Goal: Task Accomplishment & Management: Use online tool/utility

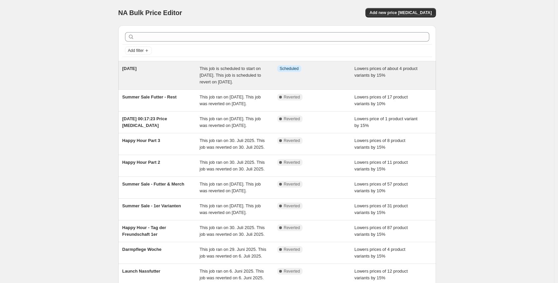
click at [173, 89] on div "Tag der Zahngesundheit This job is scheduled to start on 25. September 2025. Th…" at bounding box center [277, 75] width 318 height 28
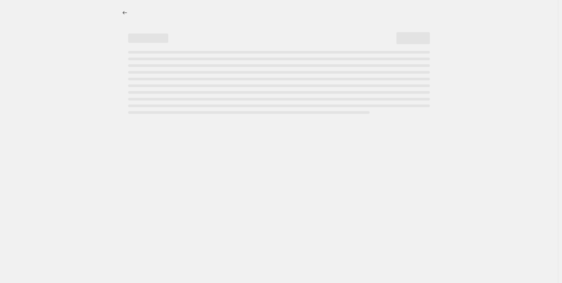
select select "percentage"
select select "no_change"
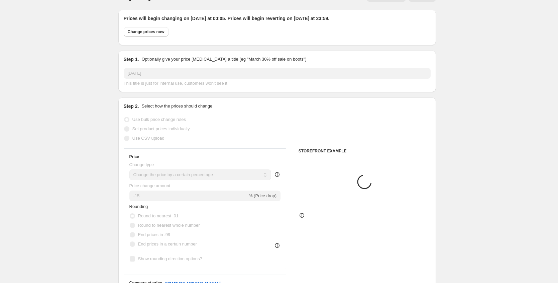
select select "product"
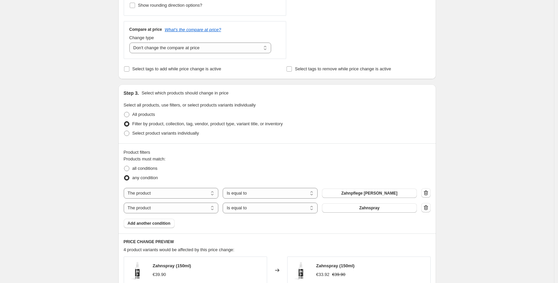
scroll to position [329, 0]
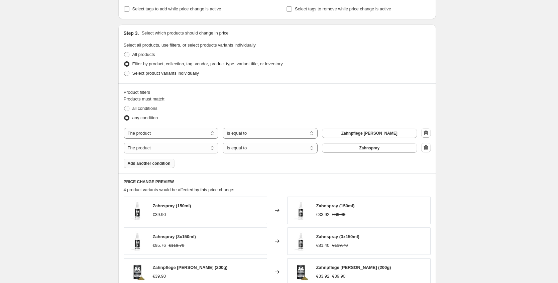
click at [158, 166] on button "Add another condition" at bounding box center [149, 163] width 51 height 9
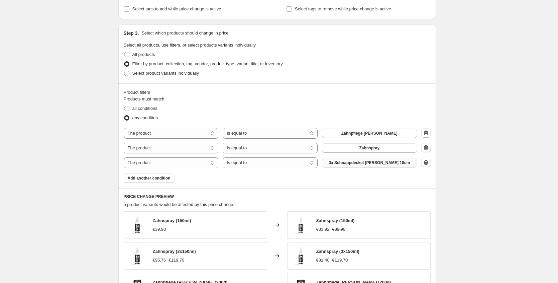
click at [377, 164] on span "3x Schnappdeckel [PERSON_NAME] 10cm" at bounding box center [369, 162] width 81 height 5
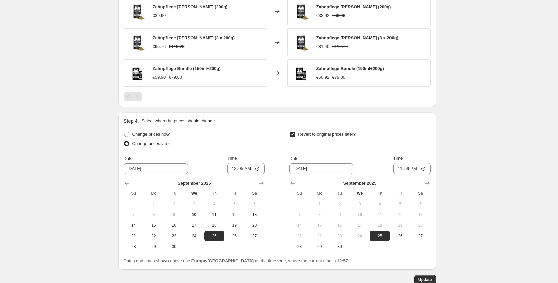
scroll to position [646, 0]
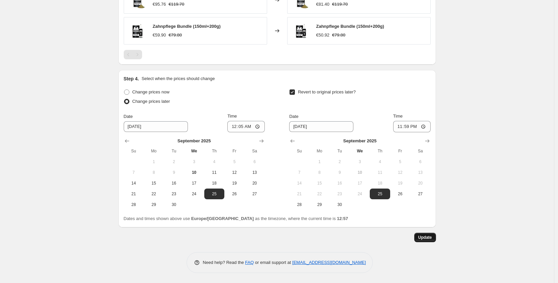
click at [432, 238] on span "Update" at bounding box center [426, 237] width 14 height 5
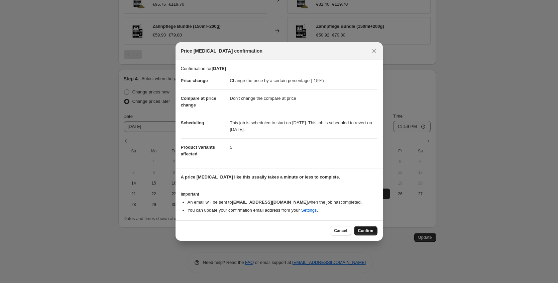
click at [370, 227] on button "Confirm" at bounding box center [365, 230] width 23 height 9
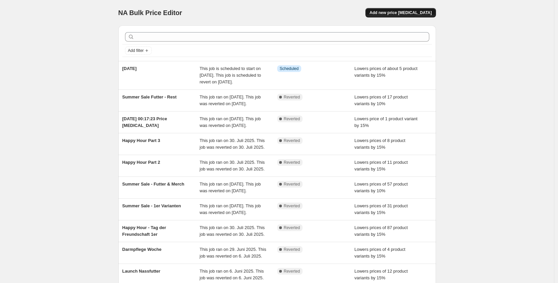
click at [422, 13] on span "Add new price [MEDICAL_DATA]" at bounding box center [401, 12] width 62 height 5
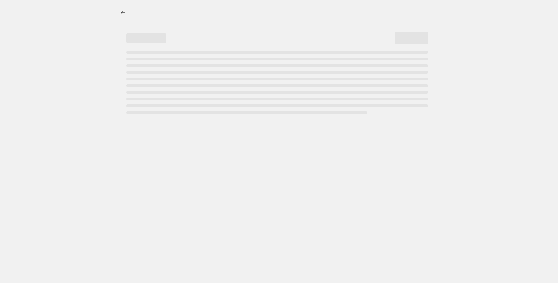
select select "percentage"
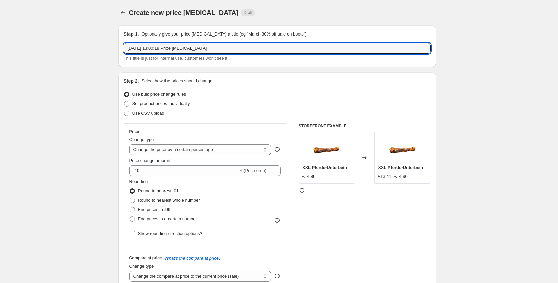
drag, startPoint x: 226, startPoint y: 50, endPoint x: 3, endPoint y: 37, distance: 223.5
type input "Happy Hour Welttierschutztag"
click at [181, 164] on div "Price change amount -10 % (Price drop)" at bounding box center [205, 166] width 152 height 19
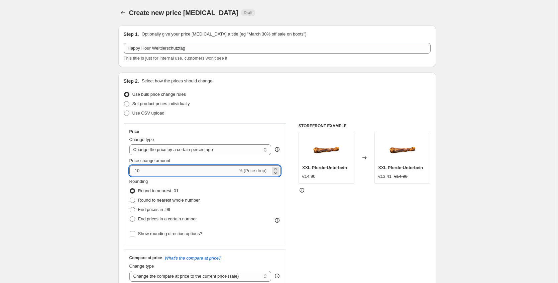
click at [179, 168] on input "-10" at bounding box center [183, 170] width 108 height 11
type input "-15"
click at [379, 239] on div "STOREFRONT EXAMPLE XXL Pferde-Unterbein €14.90 Changed to XXL Pferde-Unterbein …" at bounding box center [365, 205] width 132 height 164
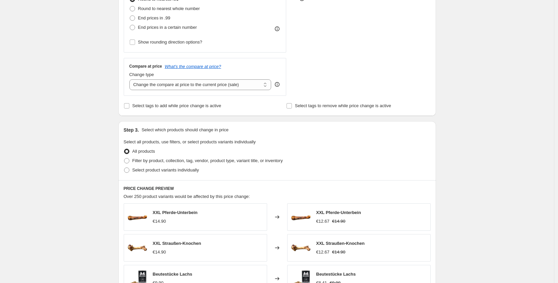
scroll to position [210, 0]
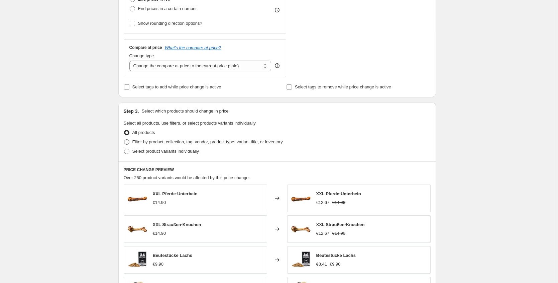
click at [174, 143] on span "Filter by product, collection, tag, vendor, product type, variant title, or inv…" at bounding box center [207, 141] width 151 height 5
click at [124, 140] on input "Filter by product, collection, tag, vendor, product type, variant title, or inv…" at bounding box center [124, 139] width 0 height 0
radio input "true"
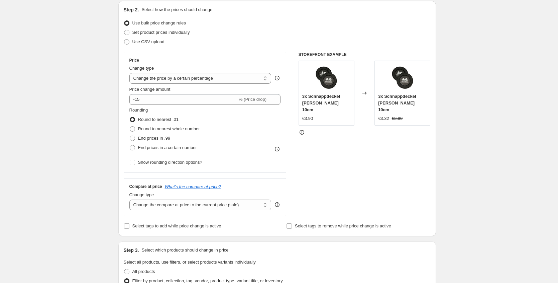
scroll to position [0, 0]
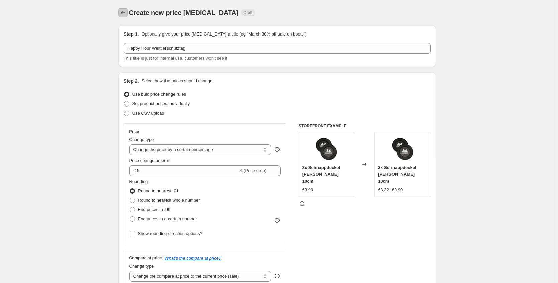
click at [124, 15] on icon "Price change jobs" at bounding box center [123, 12] width 7 height 7
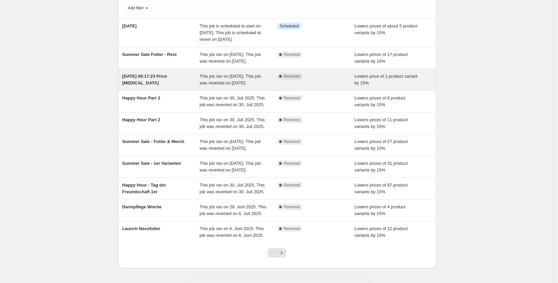
scroll to position [67, 0]
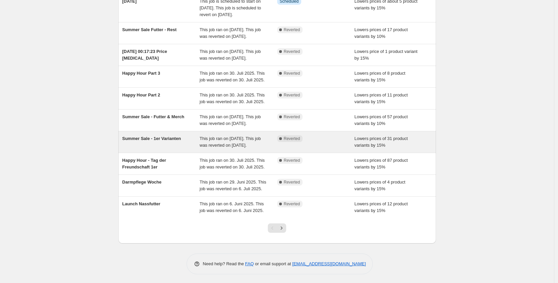
click at [204, 148] on span "This job ran on [DATE]. This job was reverted on [DATE]." at bounding box center [230, 142] width 61 height 12
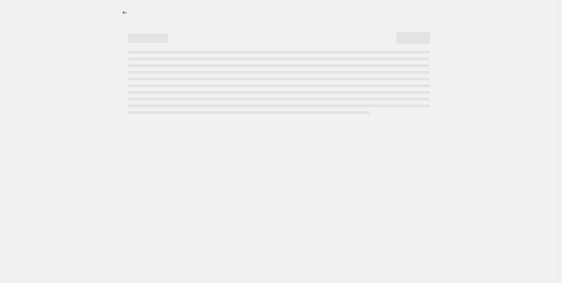
select select "percentage"
select select "no_change"
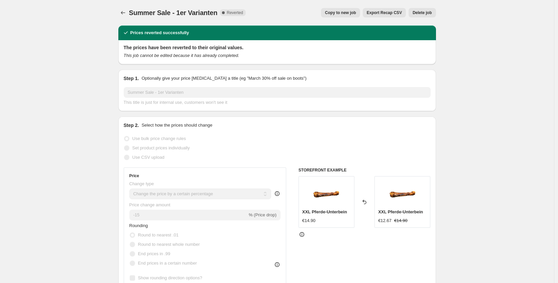
click at [330, 15] on span "Copy to new job" at bounding box center [340, 12] width 31 height 5
select select "percentage"
select select "no_change"
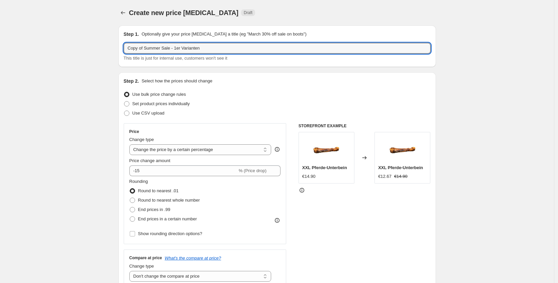
drag, startPoint x: 219, startPoint y: 51, endPoint x: 31, endPoint y: 48, distance: 188.4
click at [170, 45] on input "Copy of Summer Sale - 1er Varianten" at bounding box center [277, 48] width 307 height 11
drag, startPoint x: 173, startPoint y: 50, endPoint x: 72, endPoint y: 44, distance: 101.5
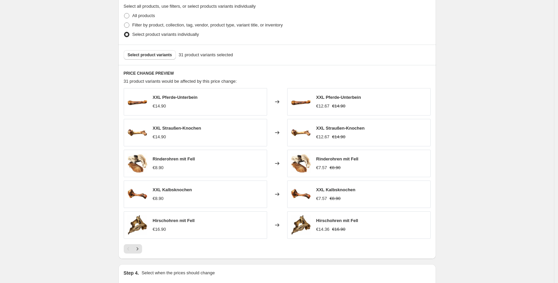
scroll to position [335, 0]
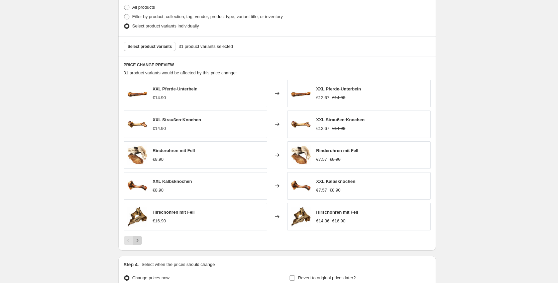
type input "Happy Hour Welttierschutztag - 1er Varianten"
click at [138, 244] on button "Next" at bounding box center [137, 240] width 9 height 9
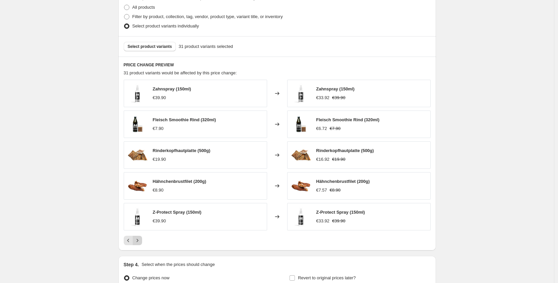
click at [141, 242] on icon "Next" at bounding box center [137, 240] width 7 height 7
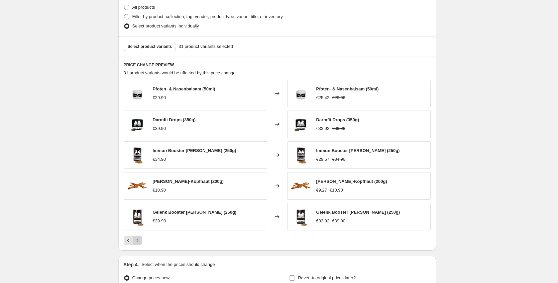
click at [141, 242] on icon "Next" at bounding box center [137, 240] width 7 height 7
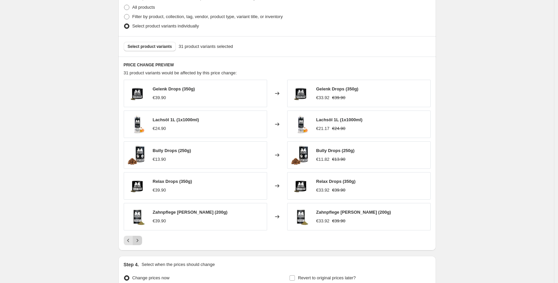
click at [141, 242] on icon "Next" at bounding box center [137, 240] width 7 height 7
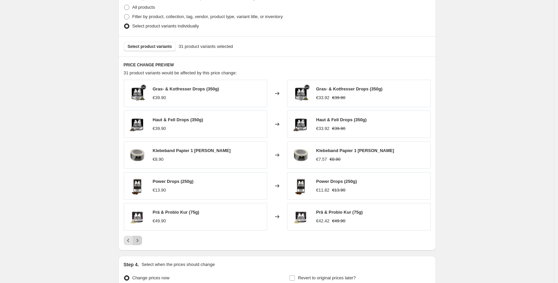
click at [141, 242] on icon "Next" at bounding box center [137, 240] width 7 height 7
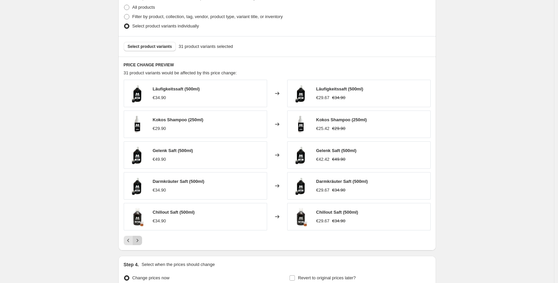
click at [141, 242] on icon "Next" at bounding box center [137, 240] width 7 height 7
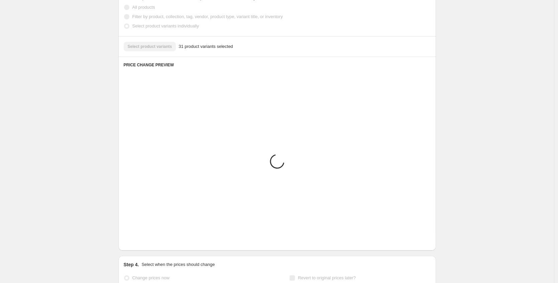
scroll to position [283, 0]
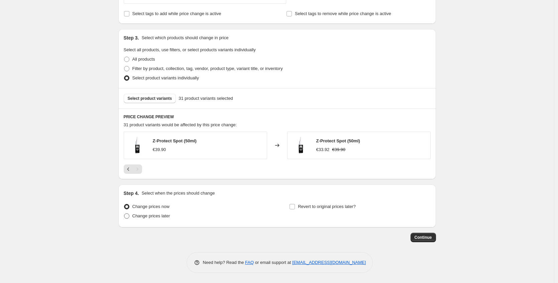
click at [147, 216] on span "Change prices later" at bounding box center [151, 215] width 38 height 5
click at [124, 213] on input "Change prices later" at bounding box center [124, 213] width 0 height 0
radio input "true"
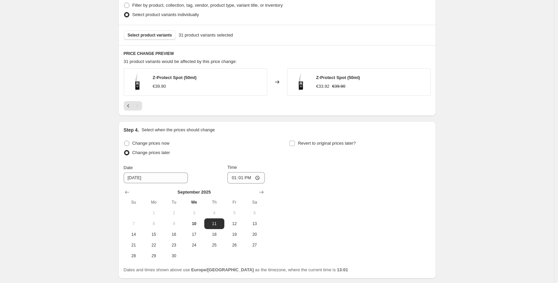
scroll to position [398, 0]
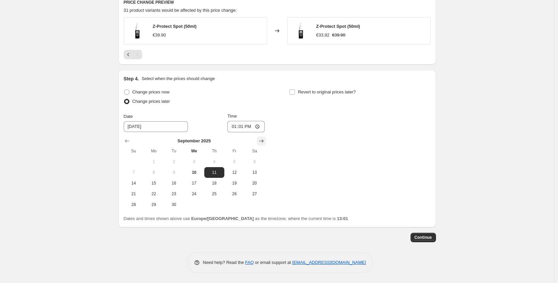
click at [265, 142] on icon "Show next month, October 2025" at bounding box center [261, 140] width 7 height 7
drag, startPoint x: 259, startPoint y: 160, endPoint x: 247, endPoint y: 143, distance: 21.2
click at [259, 161] on span "4" at bounding box center [254, 161] width 15 height 5
type input "[DATE]"
click at [242, 128] on input "13:01" at bounding box center [245, 126] width 37 height 11
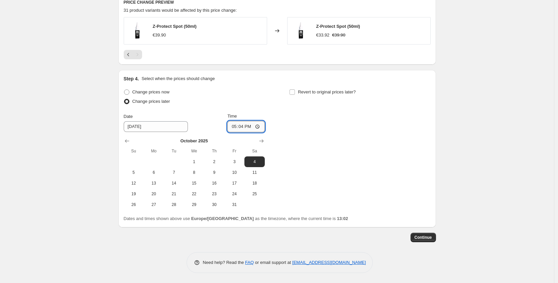
type input "17:40"
click at [317, 90] on span "Revert to original prices later?" at bounding box center [327, 91] width 58 height 5
click at [295, 90] on input "Revert to original prices later?" at bounding box center [292, 91] width 5 height 5
checkbox input "true"
click at [425, 139] on button "Show next month, October 2025" at bounding box center [427, 140] width 9 height 9
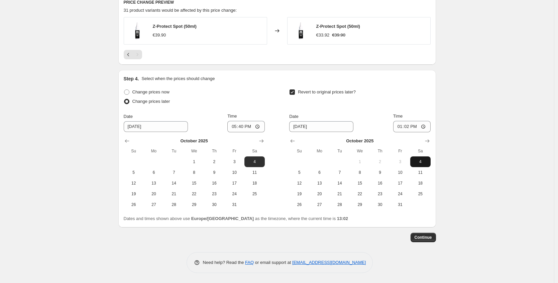
click at [416, 163] on span "4" at bounding box center [420, 161] width 15 height 5
type input "[DATE]"
click at [408, 128] on input "13:02" at bounding box center [411, 126] width 37 height 11
type input "19:15"
click at [423, 235] on span "Continue" at bounding box center [423, 237] width 17 height 5
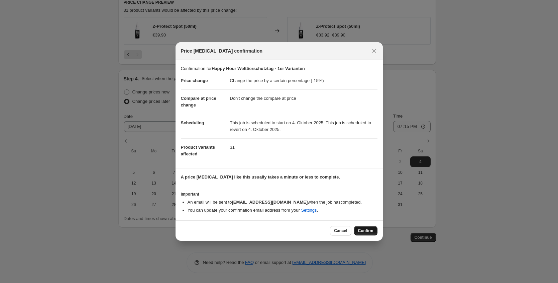
click at [368, 231] on span "Confirm" at bounding box center [365, 230] width 15 height 5
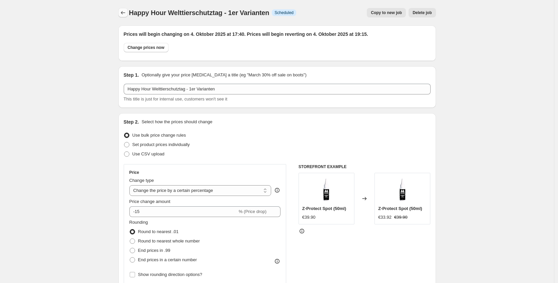
click at [126, 14] on icon "Price change jobs" at bounding box center [123, 12] width 7 height 7
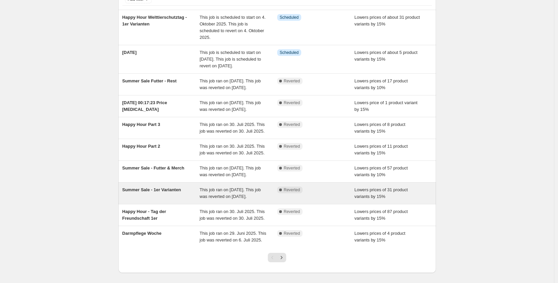
scroll to position [55, 0]
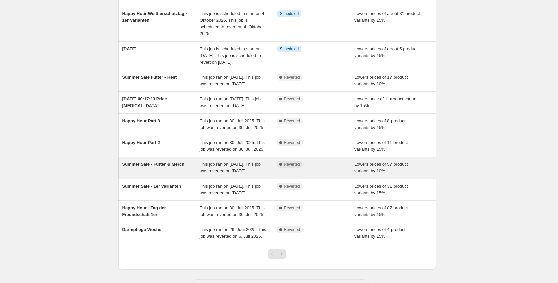
click at [175, 174] on div "Summer Sale - Futter & Merch" at bounding box center [161, 167] width 78 height 13
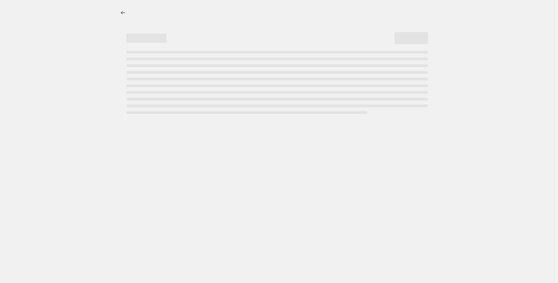
select select "percentage"
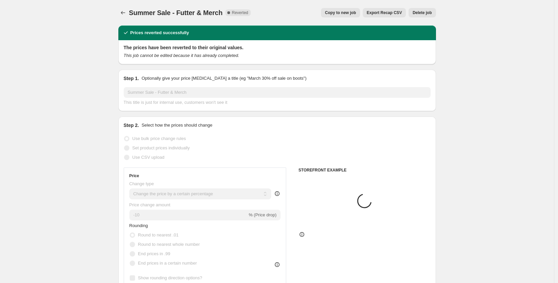
click at [347, 10] on span "Copy to new job" at bounding box center [340, 12] width 31 height 5
select select "percentage"
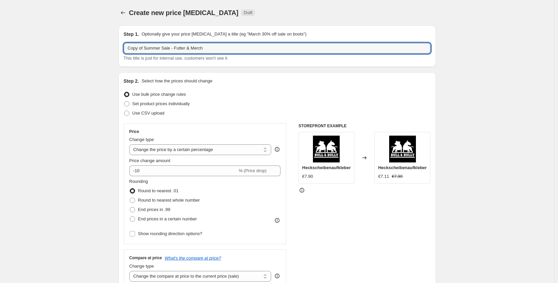
drag, startPoint x: 222, startPoint y: 48, endPoint x: 63, endPoint y: 42, distance: 159.0
type input "Happy Hour Welttierschutztag - Part 2"
click at [157, 169] on input "-10" at bounding box center [183, 170] width 108 height 11
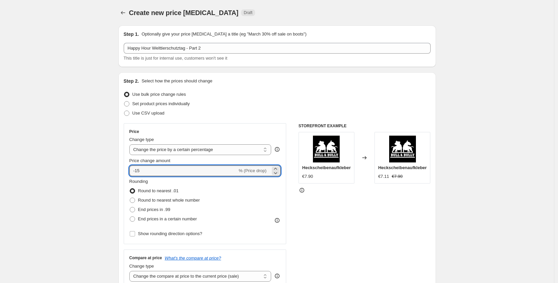
type input "-15"
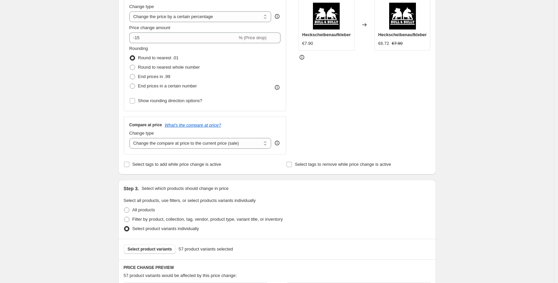
scroll to position [134, 0]
click at [221, 146] on select "Change the compare at price to the current price (sale) Change the compare at p…" at bounding box center [200, 142] width 142 height 11
select select "no_change"
click at [131, 137] on select "Change the compare at price to the current price (sale) Change the compare at p…" at bounding box center [200, 142] width 142 height 11
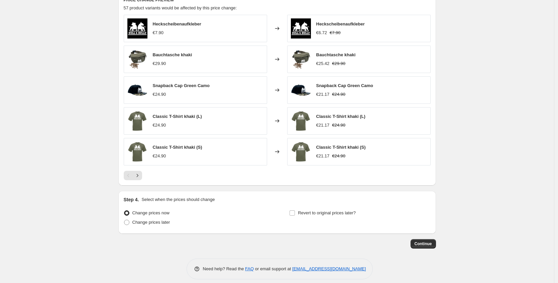
scroll to position [406, 0]
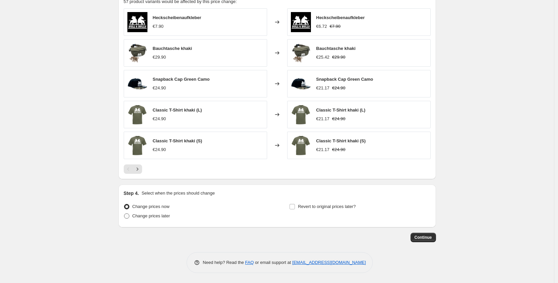
click at [161, 212] on span "Change prices later" at bounding box center [151, 215] width 38 height 7
click at [124, 213] on input "Change prices later" at bounding box center [124, 213] width 0 height 0
radio input "true"
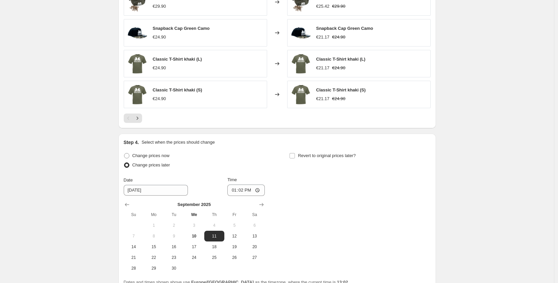
scroll to position [492, 0]
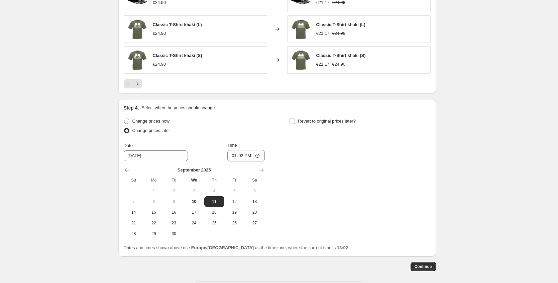
click at [264, 163] on div "[DATE] Su Mo Tu We Th Fr Sa 1 2 3 4 5 6 7 8 9 10 11 12 13 14 15 16 17 18 19 20 …" at bounding box center [191, 200] width 147 height 78
click at [264, 167] on icon "Show next month, October 2025" at bounding box center [261, 170] width 7 height 7
click at [251, 191] on span "4" at bounding box center [254, 190] width 15 height 5
type input "[DATE]"
click at [241, 158] on input "13:02" at bounding box center [245, 155] width 37 height 11
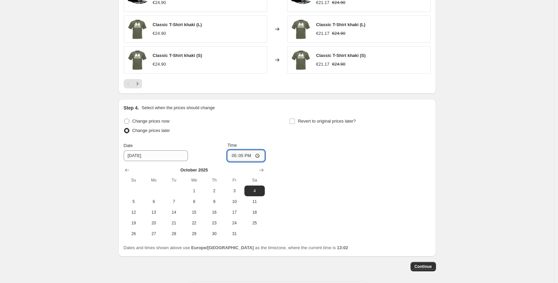
type input "17:50"
click at [323, 157] on div "Change prices now Change prices later Date [DATE] Time 17:50 [DATE] Su Mo Tu We…" at bounding box center [277, 177] width 307 height 122
click at [323, 126] on div "Revert to original prices later?" at bounding box center [359, 126] width 141 height 20
click at [327, 122] on span "Revert to original prices later?" at bounding box center [327, 120] width 58 height 5
click at [295, 122] on input "Revert to original prices later?" at bounding box center [292, 120] width 5 height 5
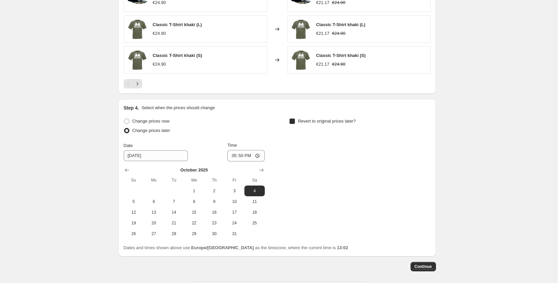
checkbox input "true"
click at [427, 173] on button "Show next month, October 2025" at bounding box center [427, 169] width 9 height 9
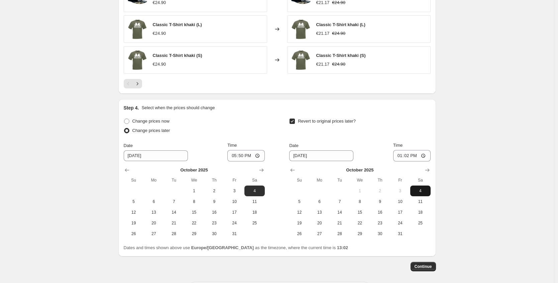
click at [421, 191] on span "4" at bounding box center [420, 190] width 15 height 5
type input "[DATE]"
click at [406, 157] on input "13:02" at bounding box center [411, 155] width 37 height 11
type input "19:15"
click at [420, 262] on button "Continue" at bounding box center [423, 266] width 25 height 9
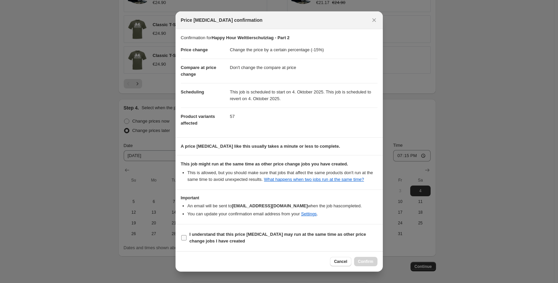
click at [217, 241] on b "I understand that this price [MEDICAL_DATA] may run at the same time as other p…" at bounding box center [278, 237] width 177 height 12
click at [187, 240] on input "I understand that this price [MEDICAL_DATA] may run at the same time as other p…" at bounding box center [183, 237] width 5 height 5
checkbox input "true"
click at [377, 264] on button "Confirm" at bounding box center [365, 261] width 23 height 9
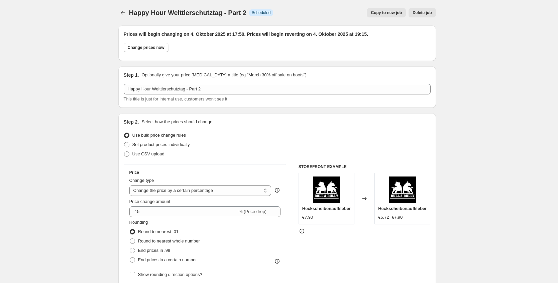
click at [383, 14] on span "Copy to new job" at bounding box center [386, 12] width 31 height 5
select select "percentage"
select select "no_change"
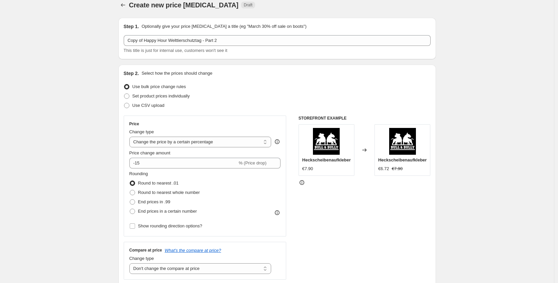
scroll to position [9, 0]
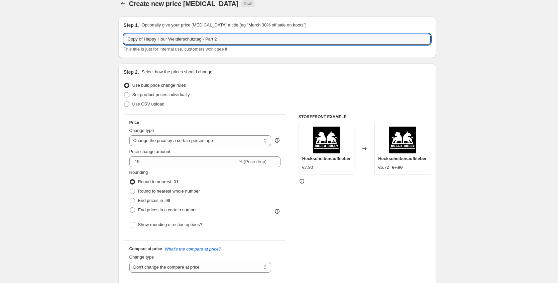
drag, startPoint x: 247, startPoint y: 38, endPoint x: 99, endPoint y: 33, distance: 147.3
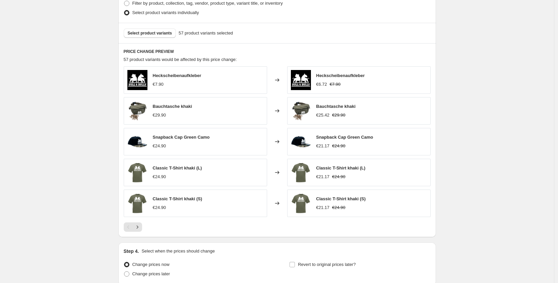
scroll to position [360, 0]
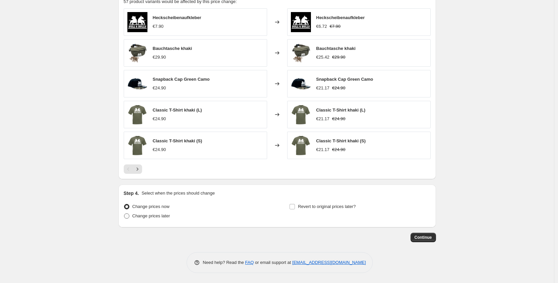
type input "Welthundetag - 15% auf Merch"
click at [148, 219] on label "Change prices later" at bounding box center [147, 215] width 47 height 9
click at [124, 213] on input "Change prices later" at bounding box center [124, 213] width 0 height 0
radio input "true"
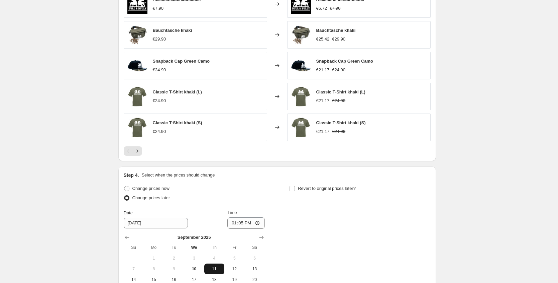
scroll to position [489, 0]
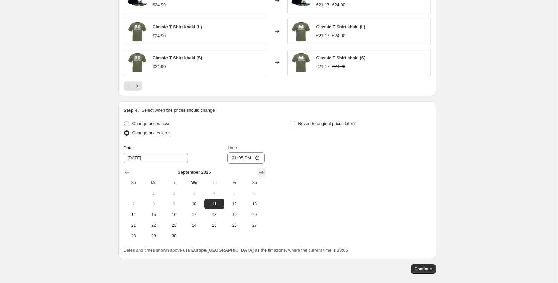
click at [266, 172] on button "Show next month, October 2025" at bounding box center [261, 172] width 9 height 9
click at [242, 205] on span "10" at bounding box center [234, 203] width 15 height 5
type input "[DATE]"
click at [243, 158] on input "13:05" at bounding box center [245, 157] width 37 height 11
type input "00:05"
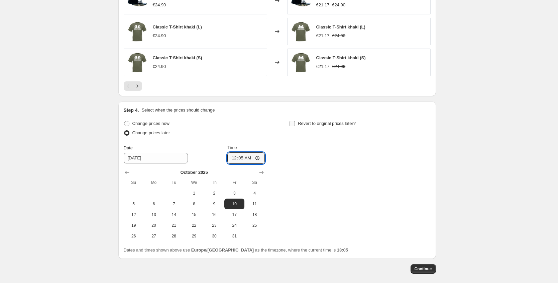
click at [328, 122] on span "Revert to original prices later?" at bounding box center [327, 123] width 58 height 5
click at [295, 122] on input "Revert to original prices later?" at bounding box center [292, 123] width 5 height 5
checkbox input "true"
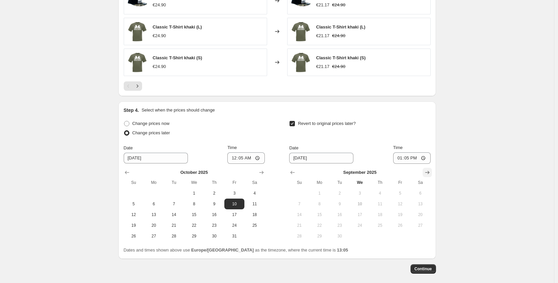
click at [430, 173] on icon "Show next month, October 2025" at bounding box center [427, 172] width 7 height 7
click at [397, 204] on span "10" at bounding box center [400, 203] width 15 height 5
type input "[DATE]"
click at [408, 159] on input "13:05" at bounding box center [411, 157] width 37 height 11
type input "23:59"
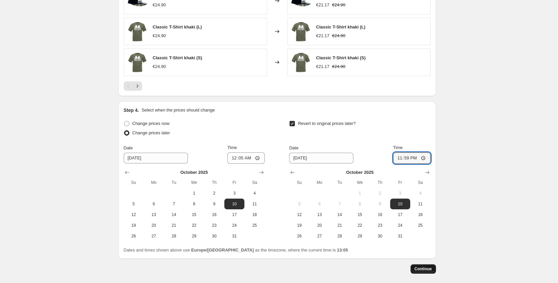
click at [417, 267] on span "Continue" at bounding box center [423, 268] width 17 height 5
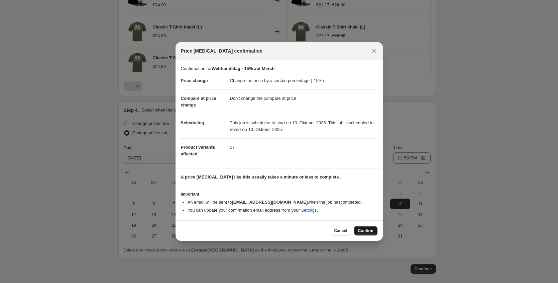
click at [366, 230] on span "Confirm" at bounding box center [365, 230] width 15 height 5
